Goal: Transaction & Acquisition: Purchase product/service

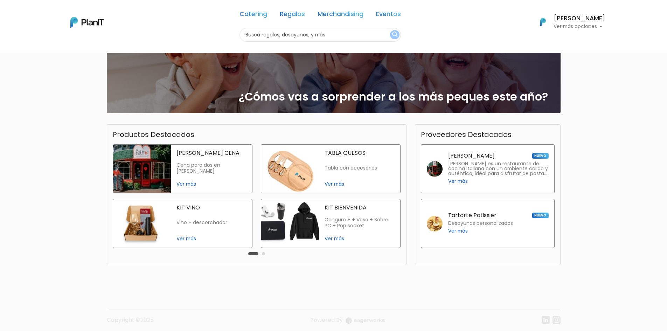
scroll to position [119, 0]
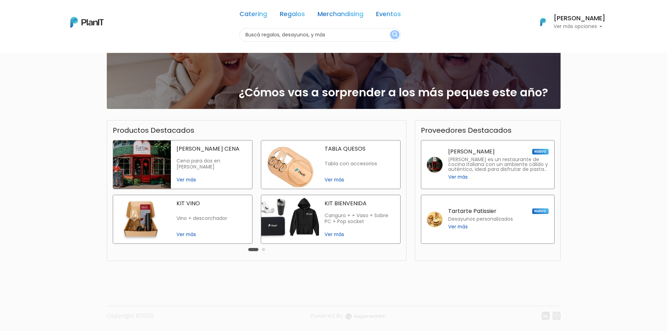
click at [263, 249] on button "Carousel Page 2" at bounding box center [263, 249] width 3 height 3
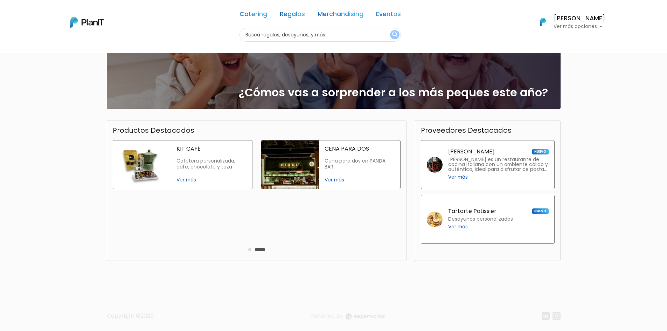
drag, startPoint x: 263, startPoint y: 249, endPoint x: 276, endPoint y: 252, distance: 13.3
click at [275, 252] on div "Productos Destacados slide 4 of 2 FELLINI CENA Cena para dos en Fellini Ver más…" at bounding box center [257, 190] width 300 height 141
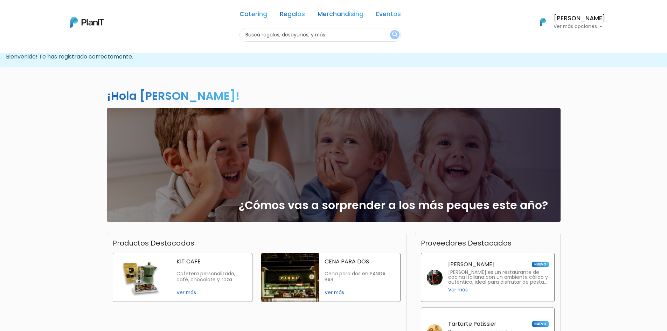
scroll to position [0, 0]
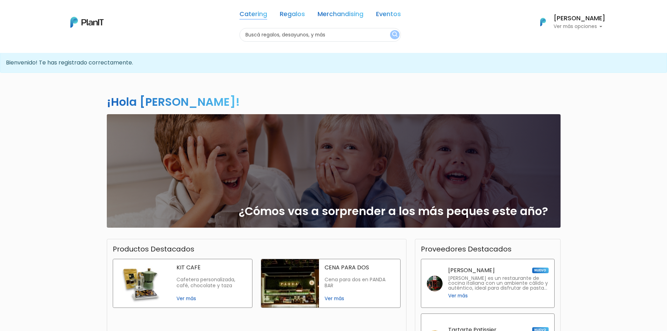
click at [245, 13] on link "Catering" at bounding box center [253, 15] width 28 height 8
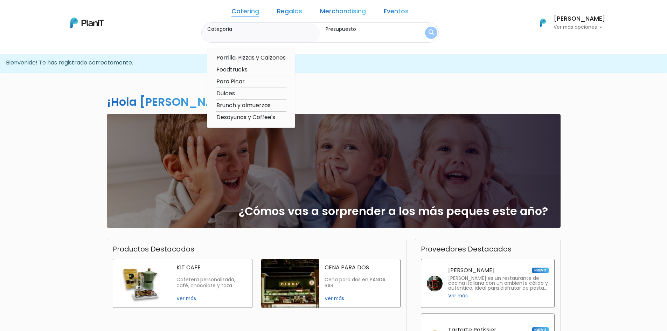
click at [273, 56] on option "Parrilla, Pizzas y Calzones" at bounding box center [251, 58] width 71 height 9
type input "Parrilla, Pizzas y Calzones"
type input "$0 - $1000"
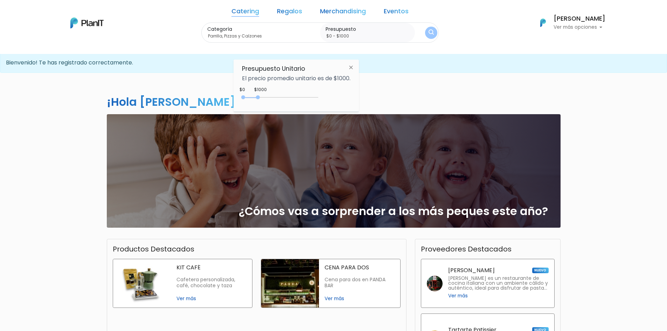
click at [425, 32] on button "submit" at bounding box center [431, 33] width 12 height 12
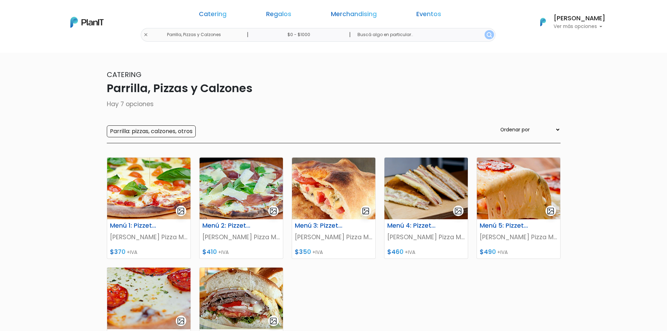
click at [191, 33] on div "Catering Regalos Merchandising Eventos Parrilla, Pizzas y Calzones | $0 - $1000…" at bounding box center [334, 22] width 560 height 39
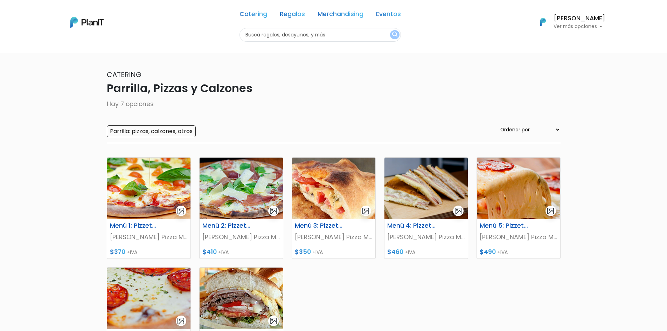
click at [276, 34] on input "text" at bounding box center [319, 35] width 161 height 14
type input "panchos"
click at [390, 30] on button "submit" at bounding box center [394, 34] width 9 height 9
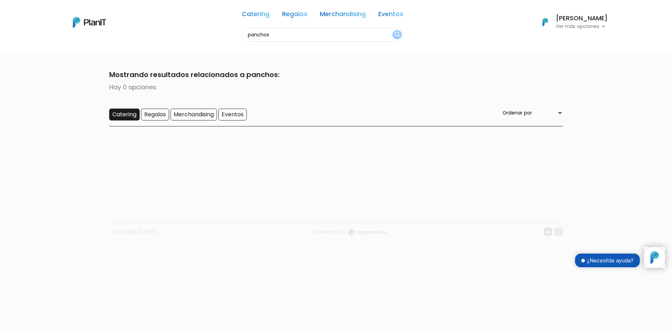
click at [132, 113] on input "Catering" at bounding box center [124, 115] width 30 height 12
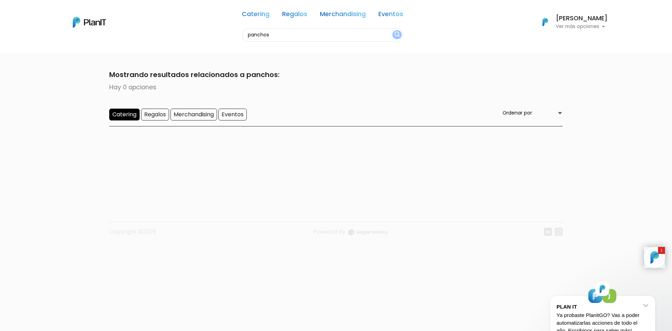
drag, startPoint x: 280, startPoint y: 38, endPoint x: 225, endPoint y: 36, distance: 55.7
click at [225, 36] on div "Catering Regalos Merchandising Eventos panchos Catering Regalos Merchandising E…" at bounding box center [336, 22] width 560 height 39
click at [249, 15] on link "Catering" at bounding box center [256, 15] width 28 height 8
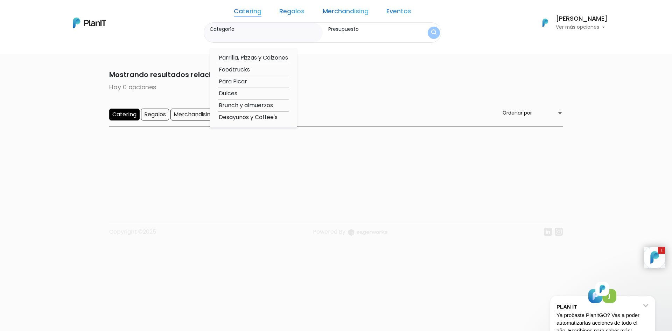
click at [248, 68] on option "Foodtrucks" at bounding box center [253, 69] width 71 height 9
type input "Foodtrucks"
type input "$0 - $1000"
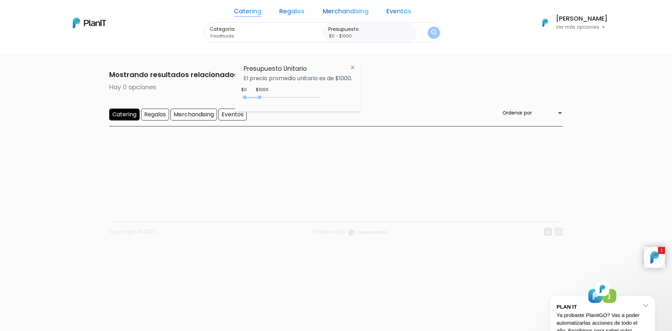
click at [431, 30] on img "submit" at bounding box center [433, 32] width 5 height 7
